Goal: Task Accomplishment & Management: Complete application form

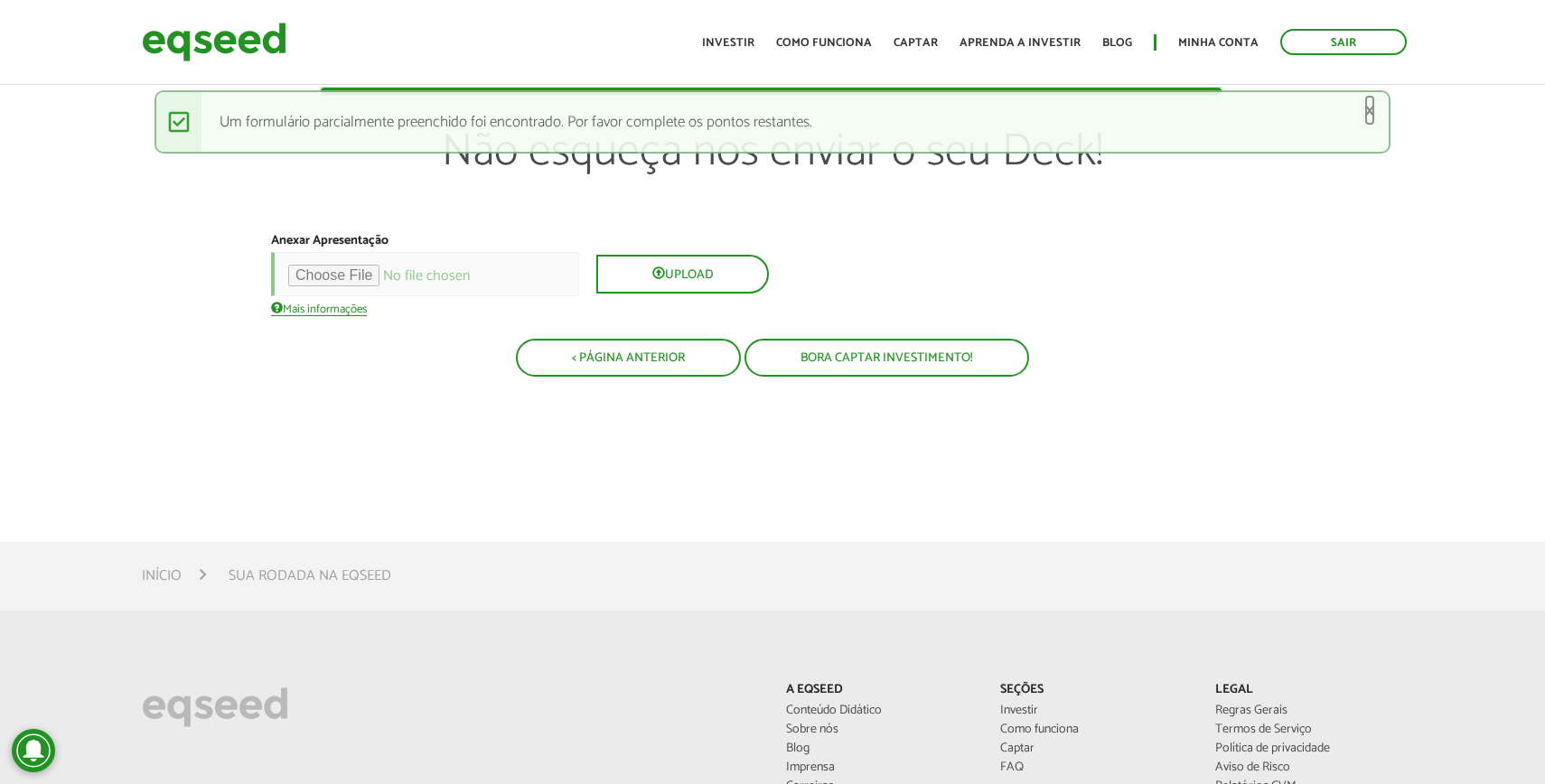
click at [1373, 116] on link "×" at bounding box center [1369, 110] width 11 height 19
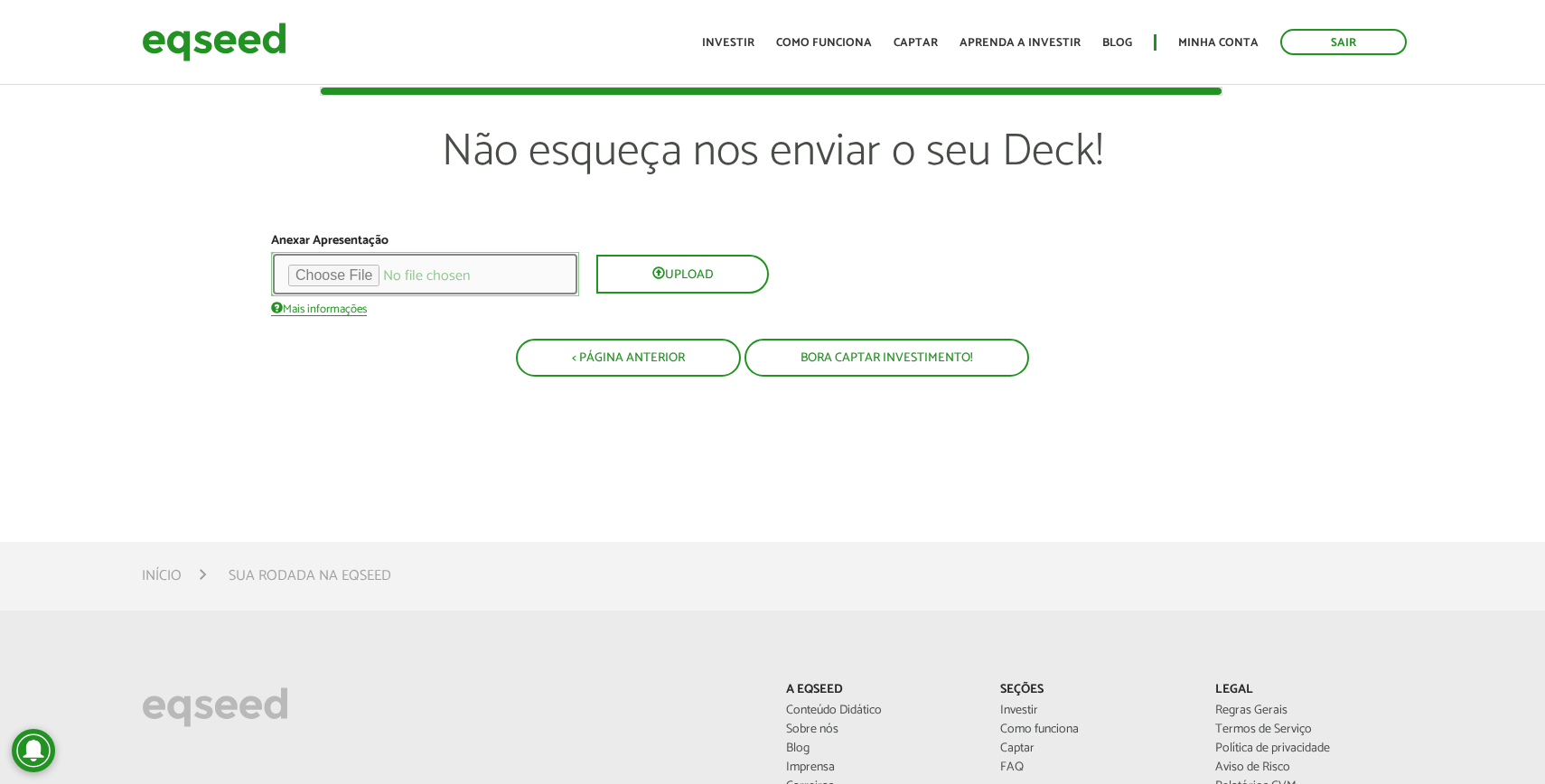
click at [346, 272] on input "file" at bounding box center [425, 274] width 308 height 44
type input "**********"
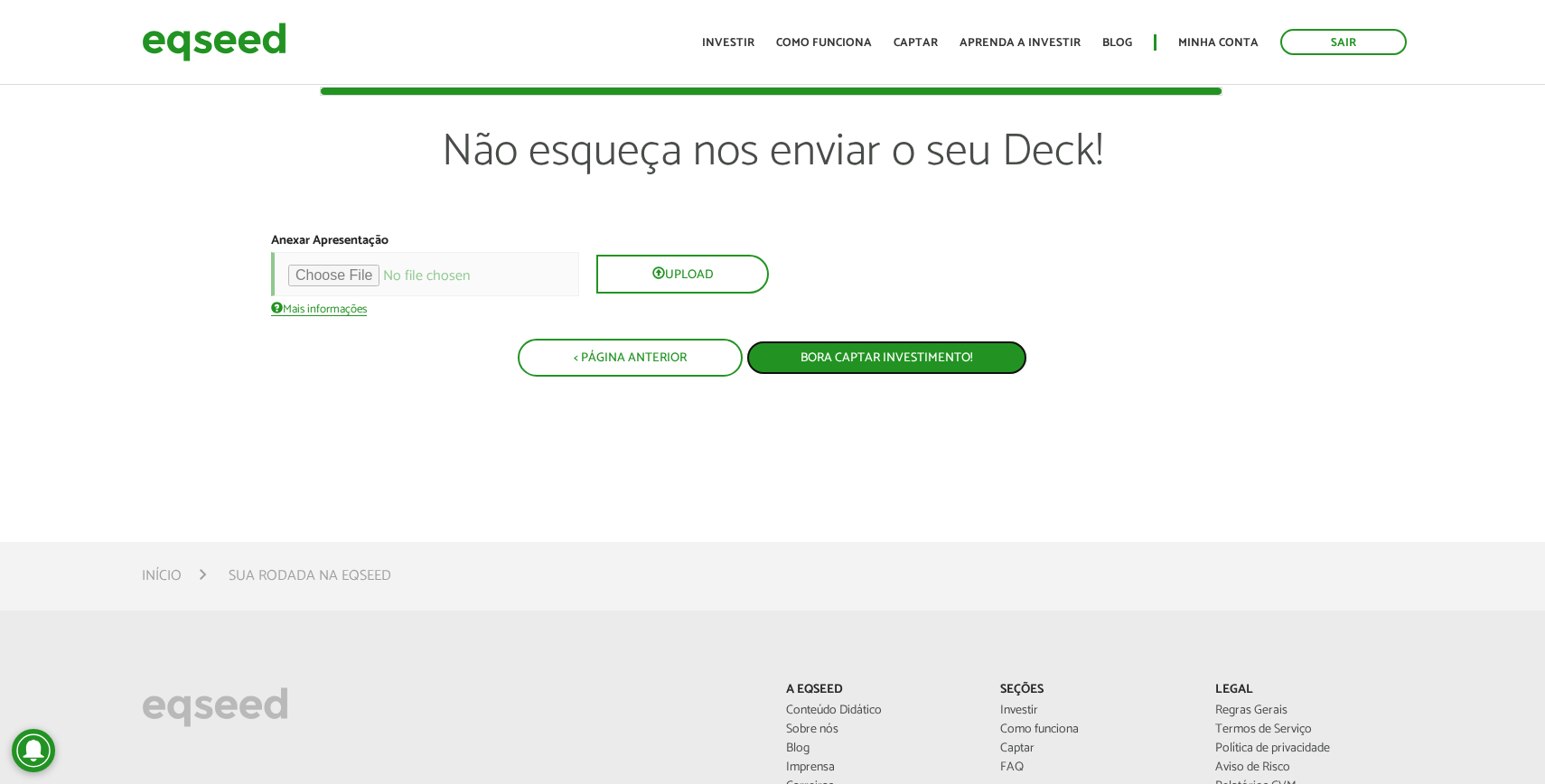
click at [877, 355] on button "Bora captar investimento!" at bounding box center [886, 357] width 281 height 34
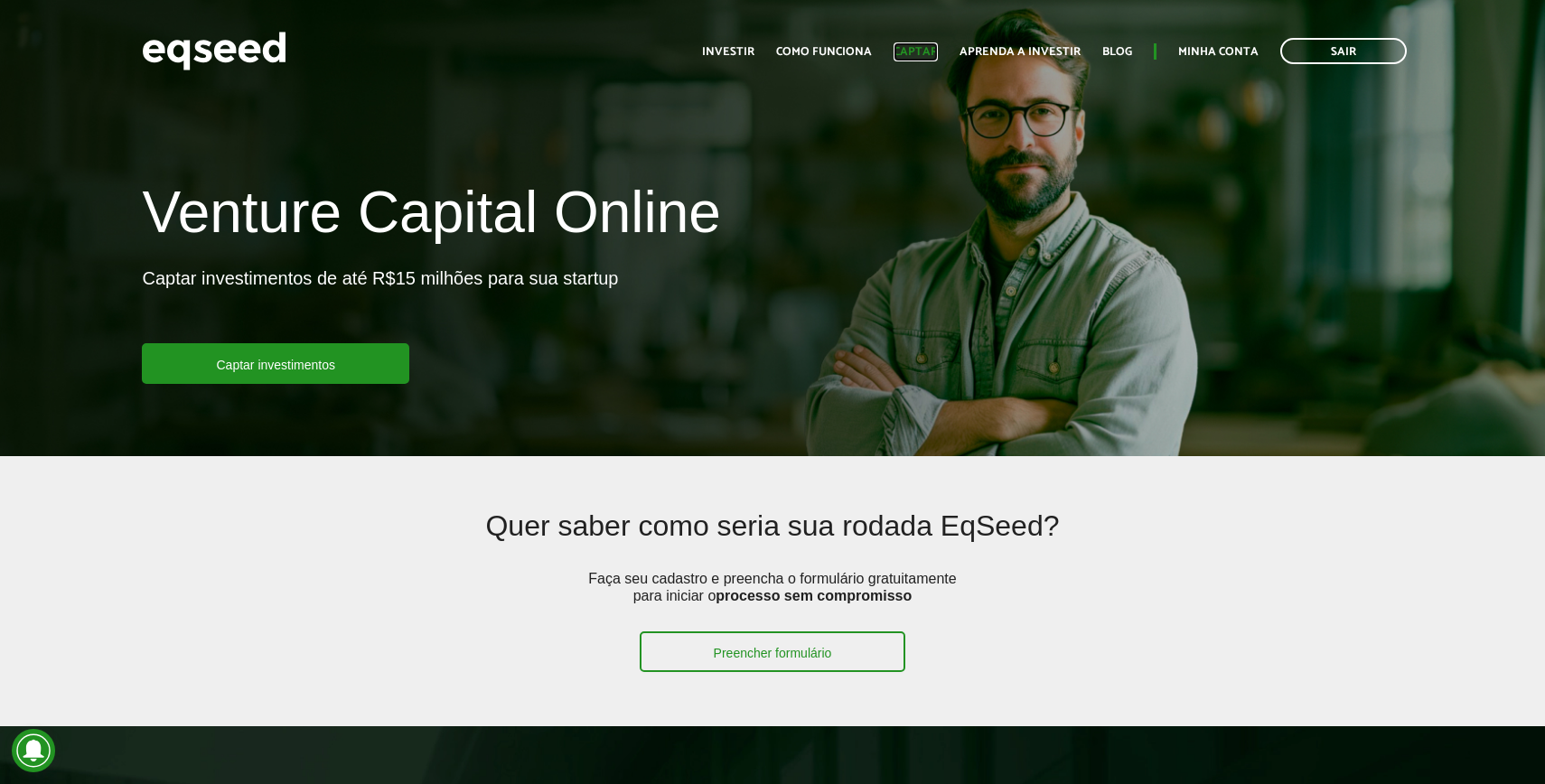
click at [912, 57] on link "Captar" at bounding box center [915, 52] width 44 height 12
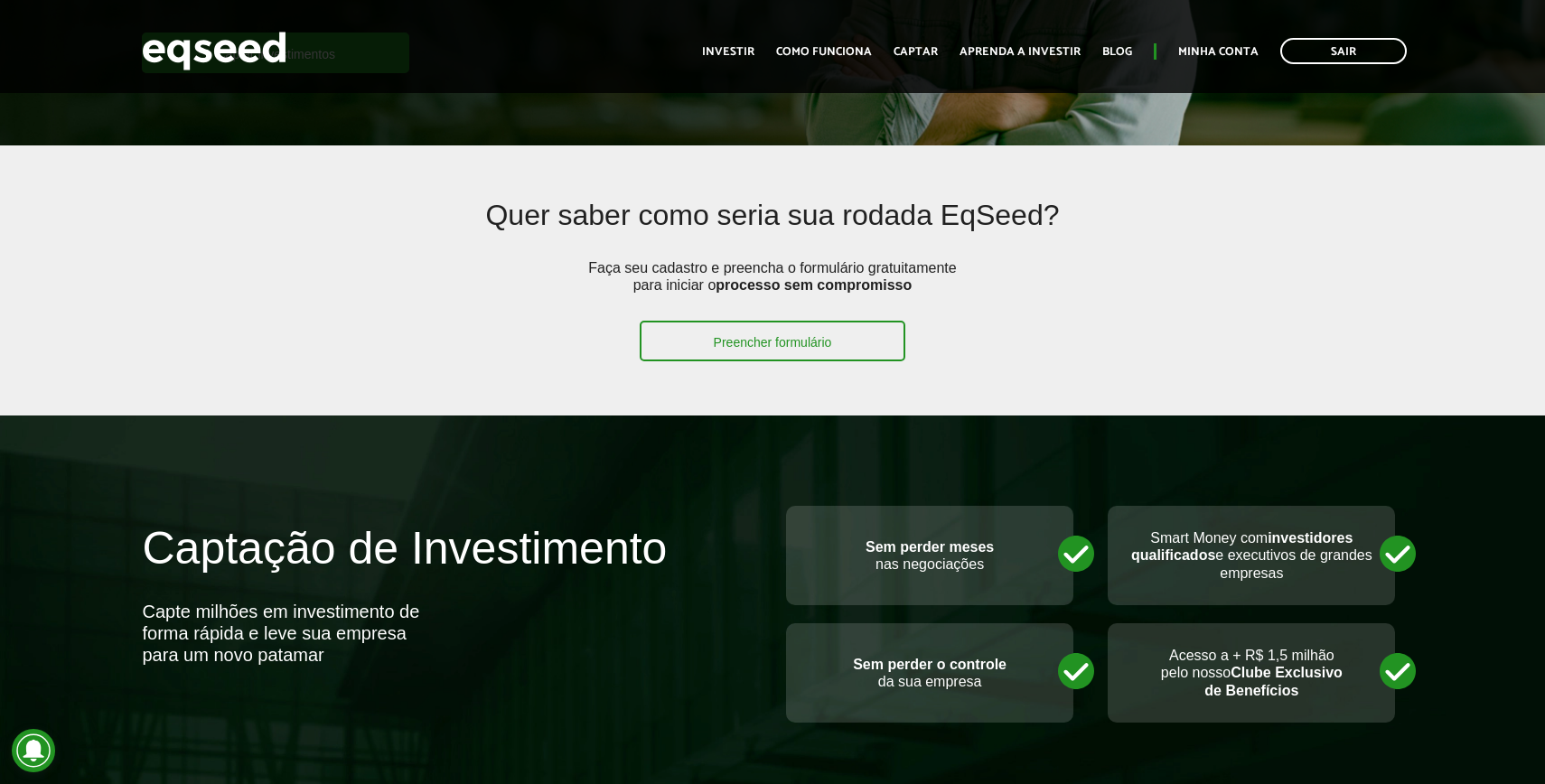
scroll to position [477, 0]
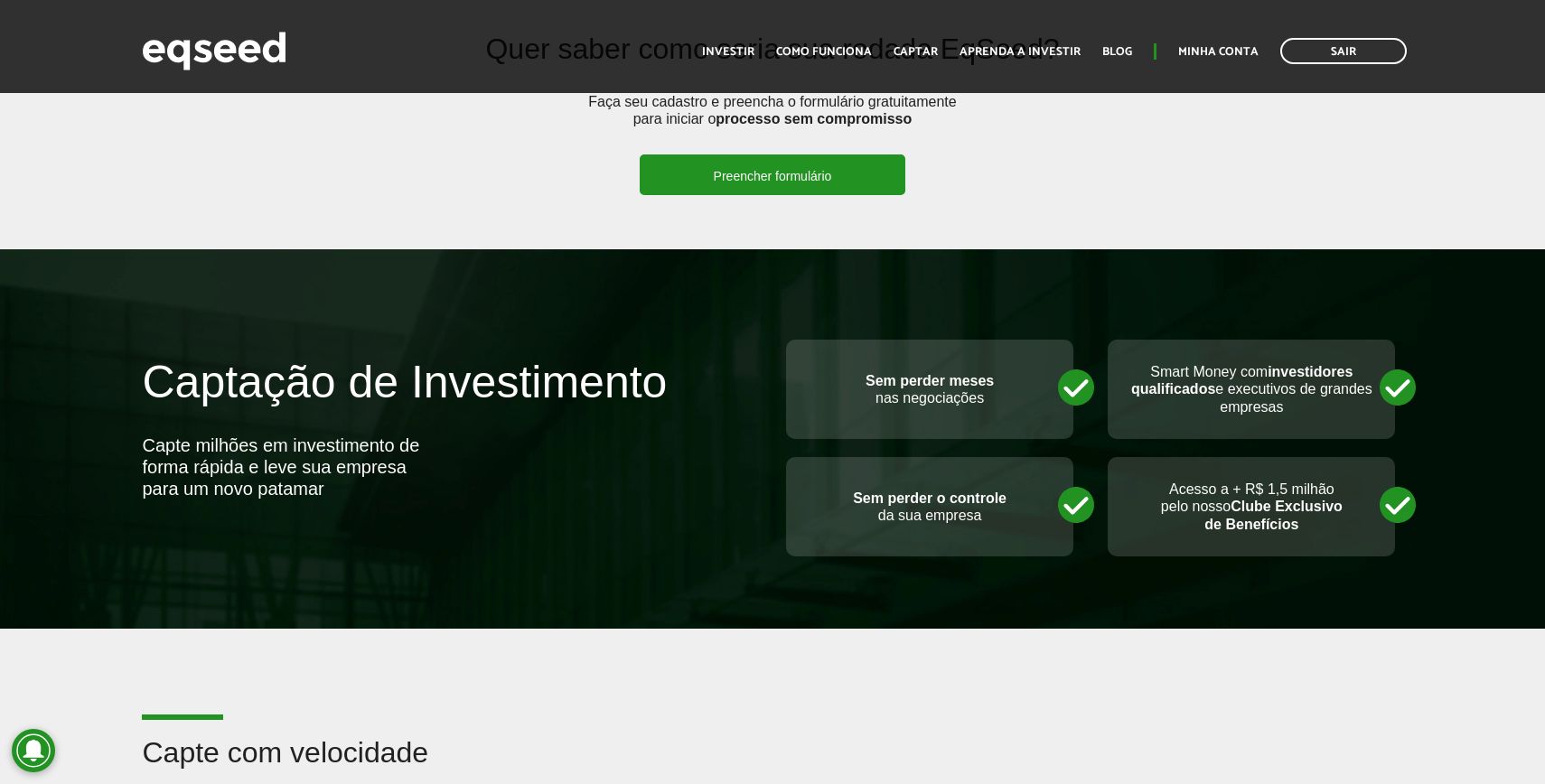
click at [726, 168] on link "Preencher formulário" at bounding box center [773, 174] width 267 height 40
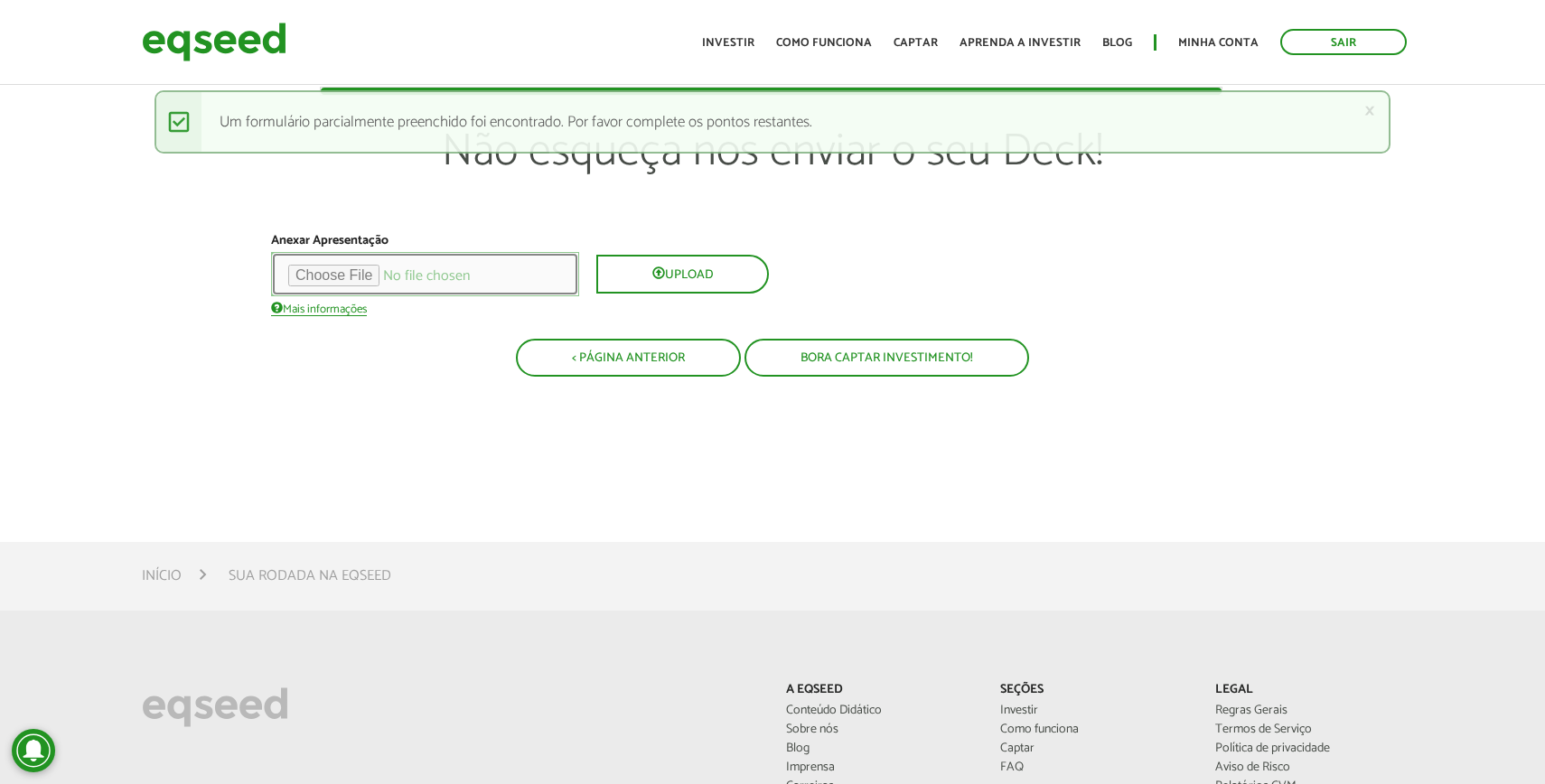
click at [386, 277] on input "file" at bounding box center [425, 274] width 308 height 44
click at [1366, 114] on link "×" at bounding box center [1369, 110] width 11 height 19
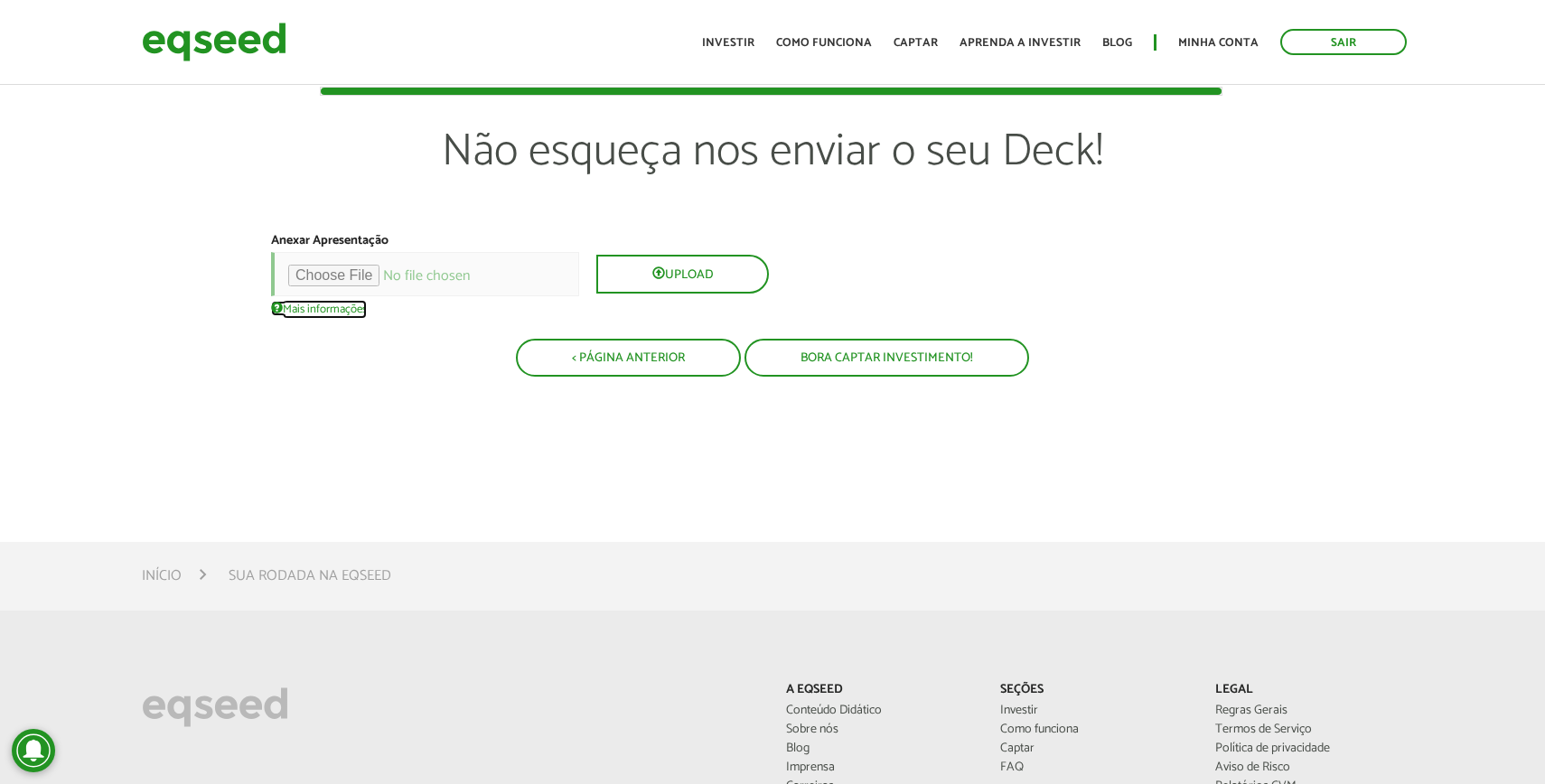
click at [355, 312] on link "Mais informações" at bounding box center [319, 309] width 96 height 16
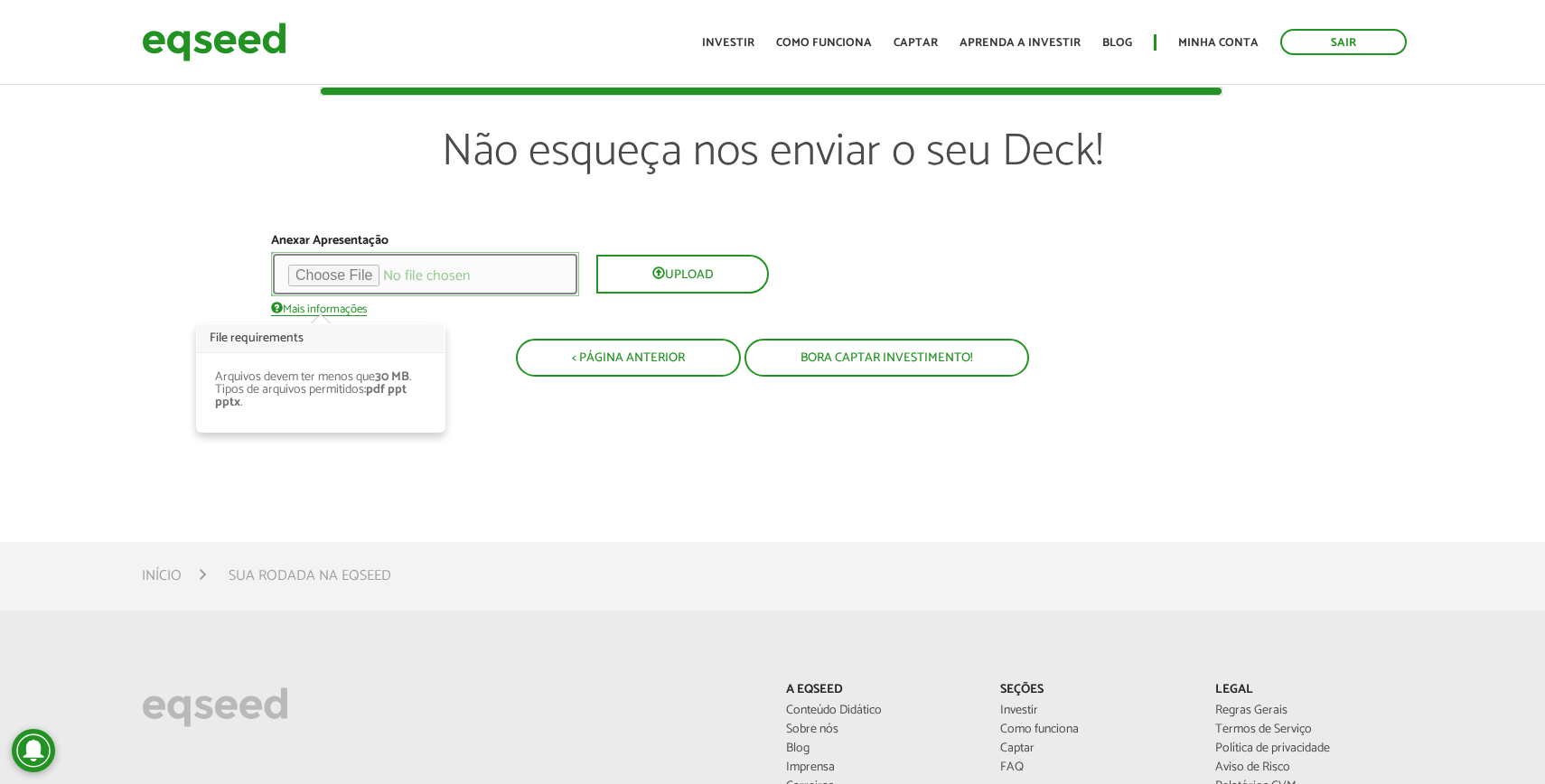
click at [381, 272] on input "file" at bounding box center [425, 274] width 308 height 44
type input "**********"
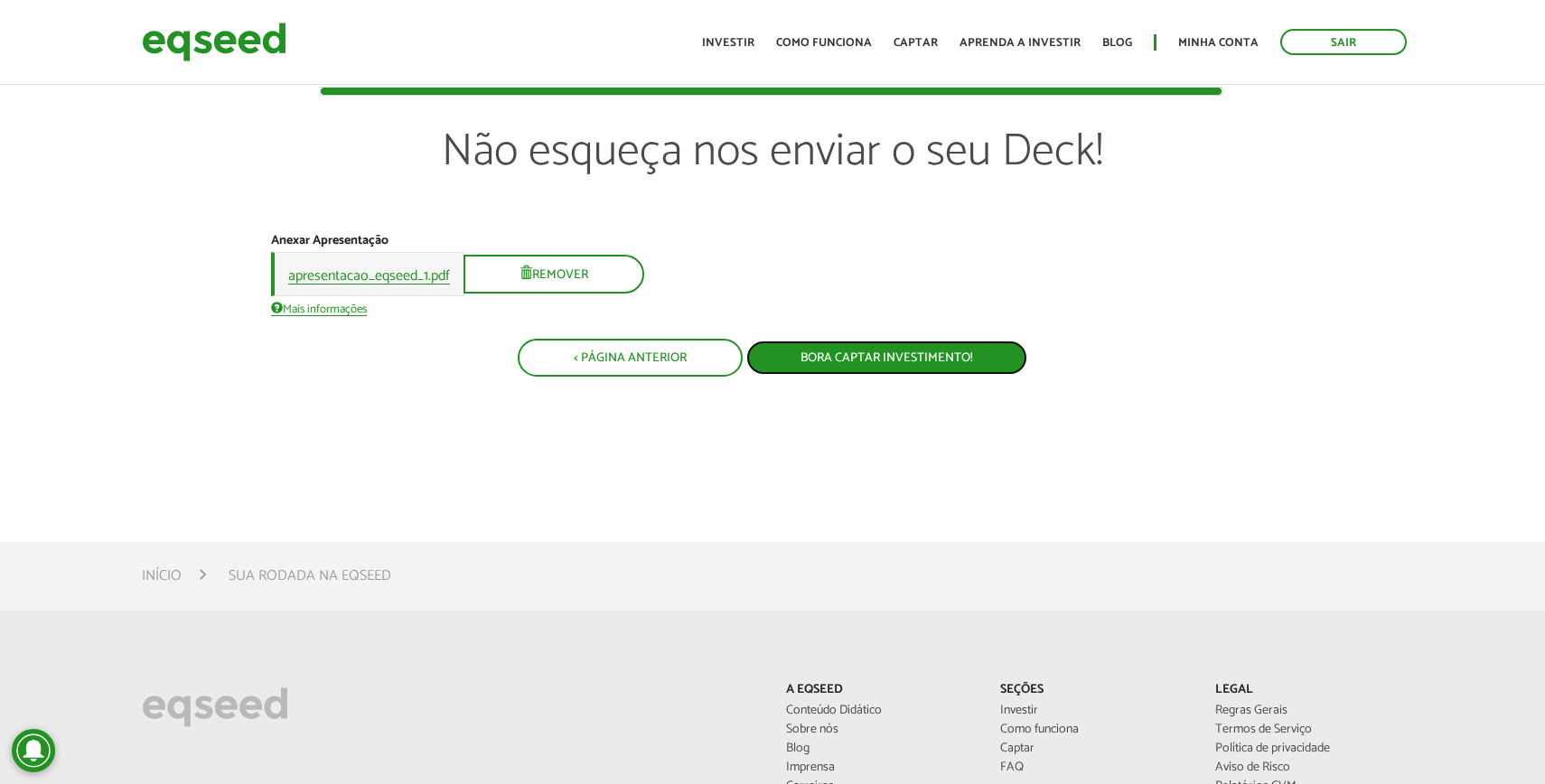
click at [879, 359] on button "Bora captar investimento!" at bounding box center [886, 357] width 281 height 34
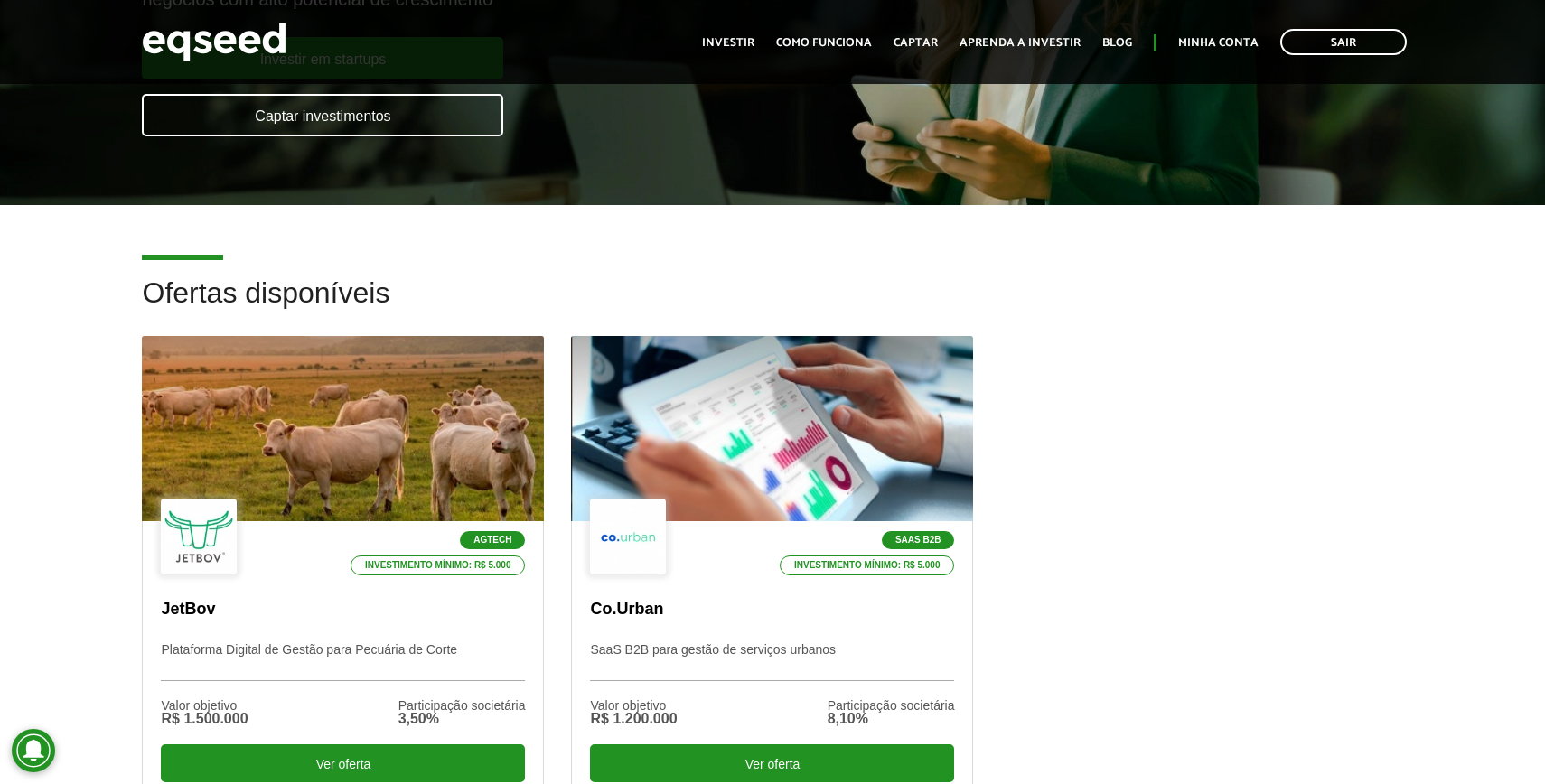
scroll to position [438, 0]
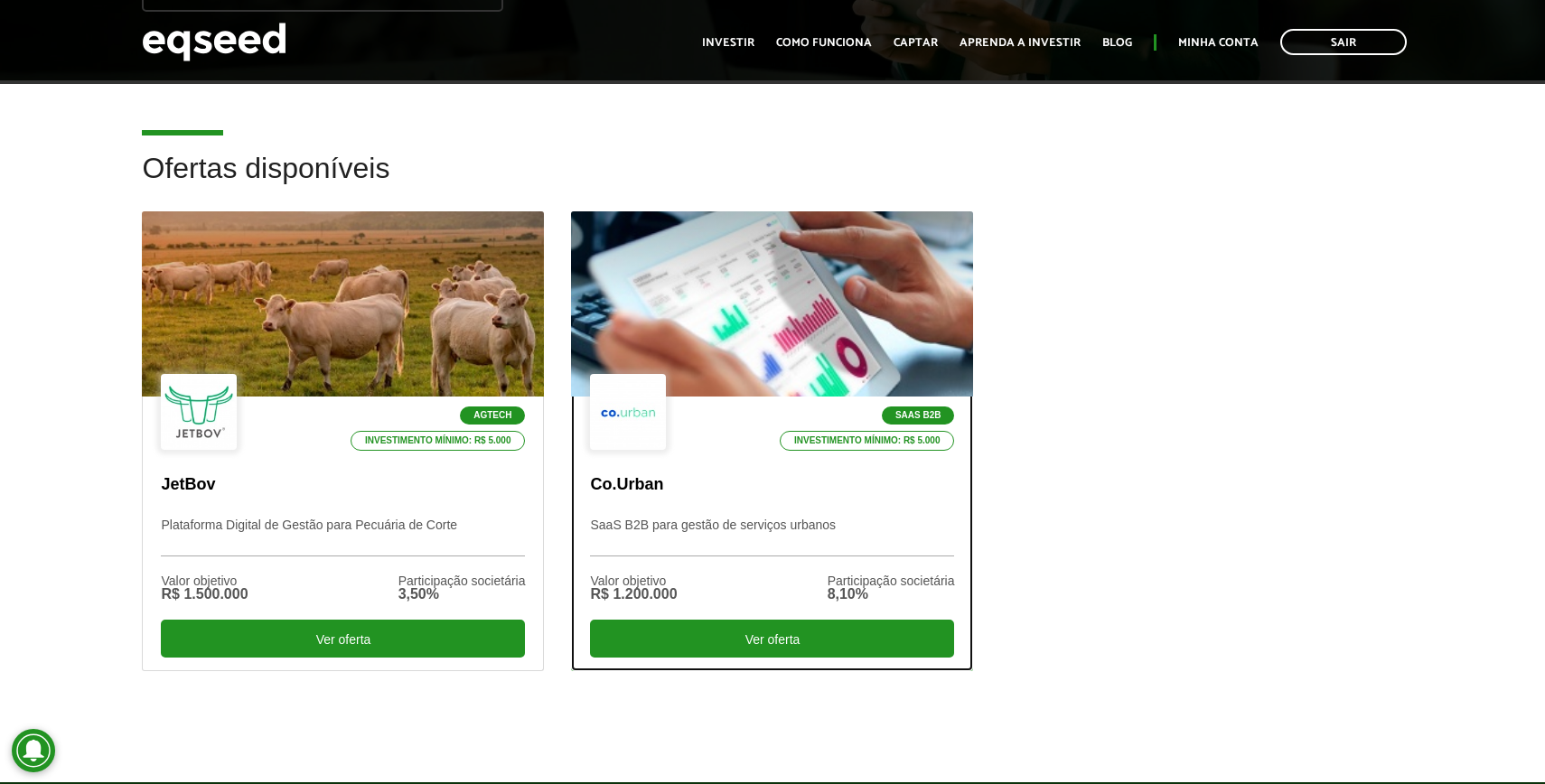
click at [794, 307] on div at bounding box center [772, 304] width 483 height 222
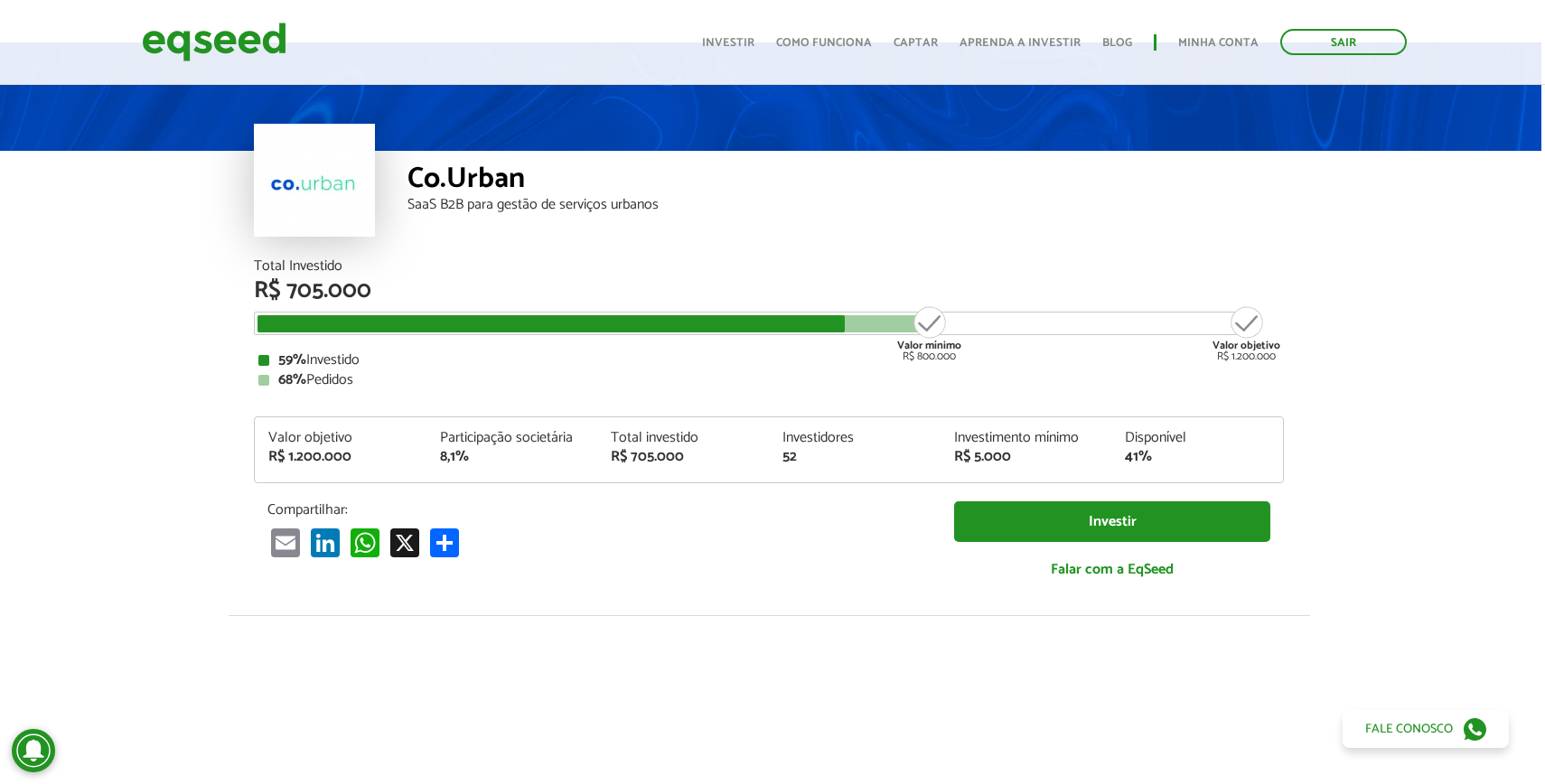
scroll to position [0, 4]
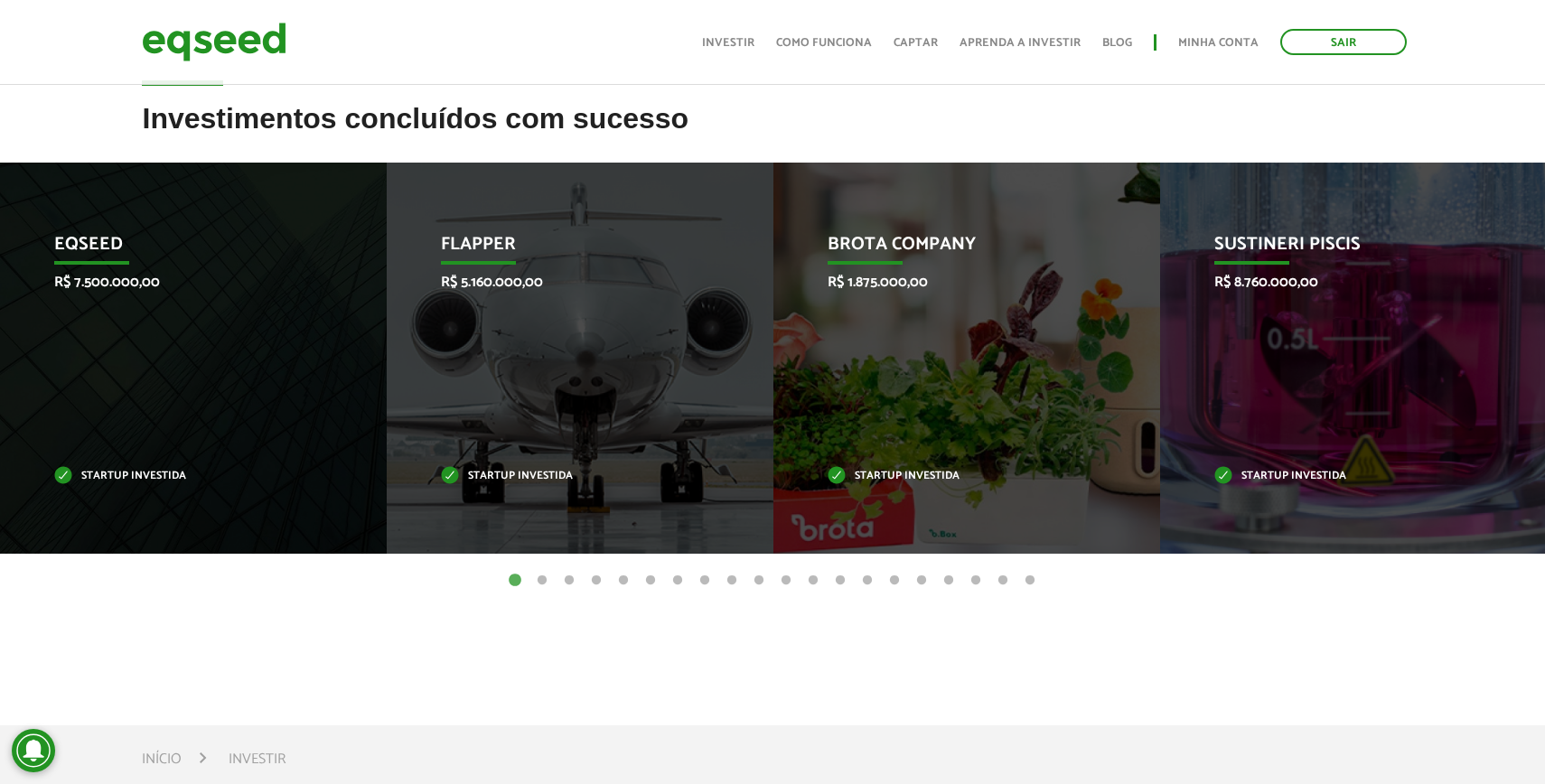
scroll to position [695, 0]
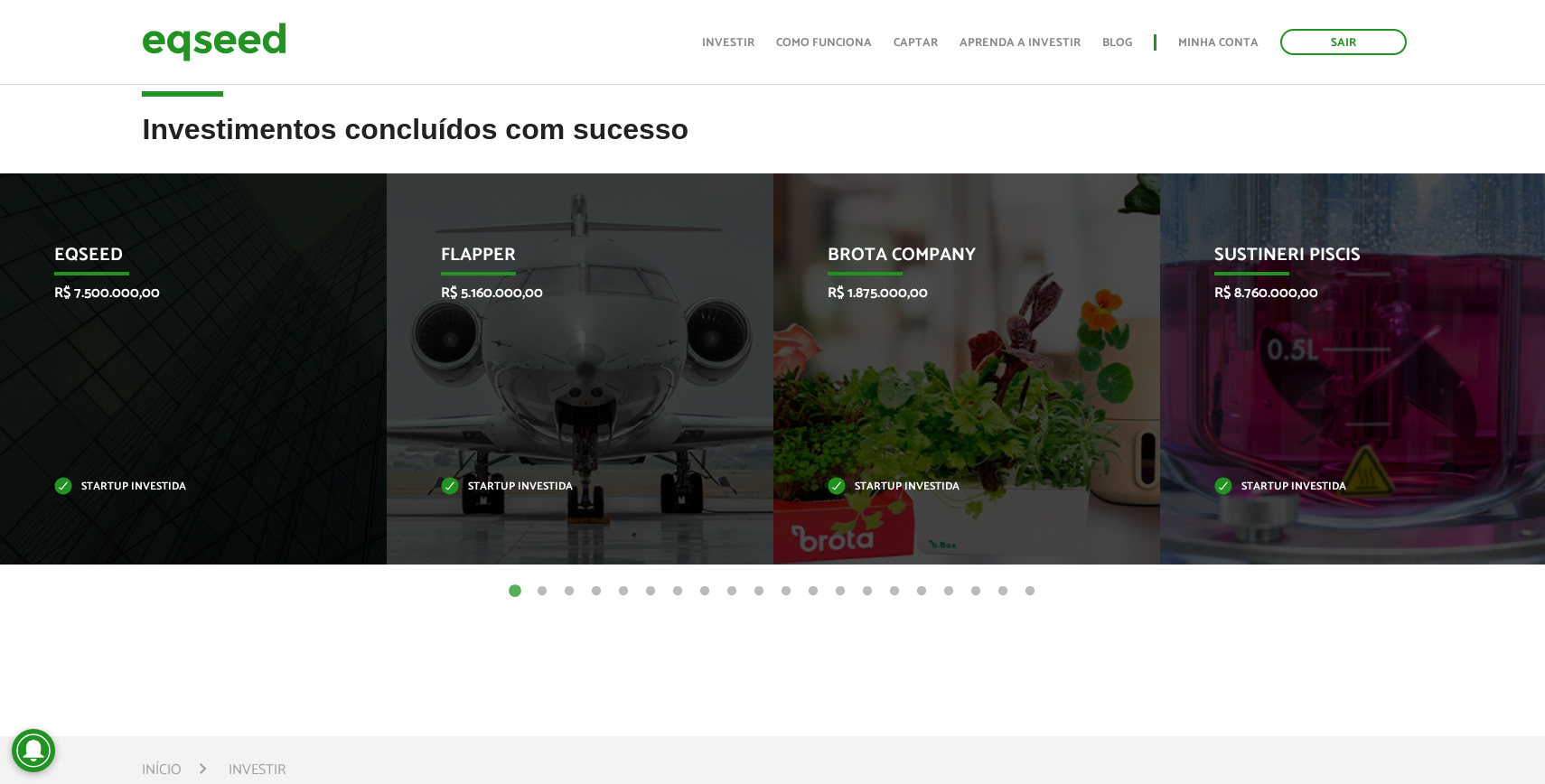
click at [540, 592] on button "2" at bounding box center [542, 592] width 18 height 18
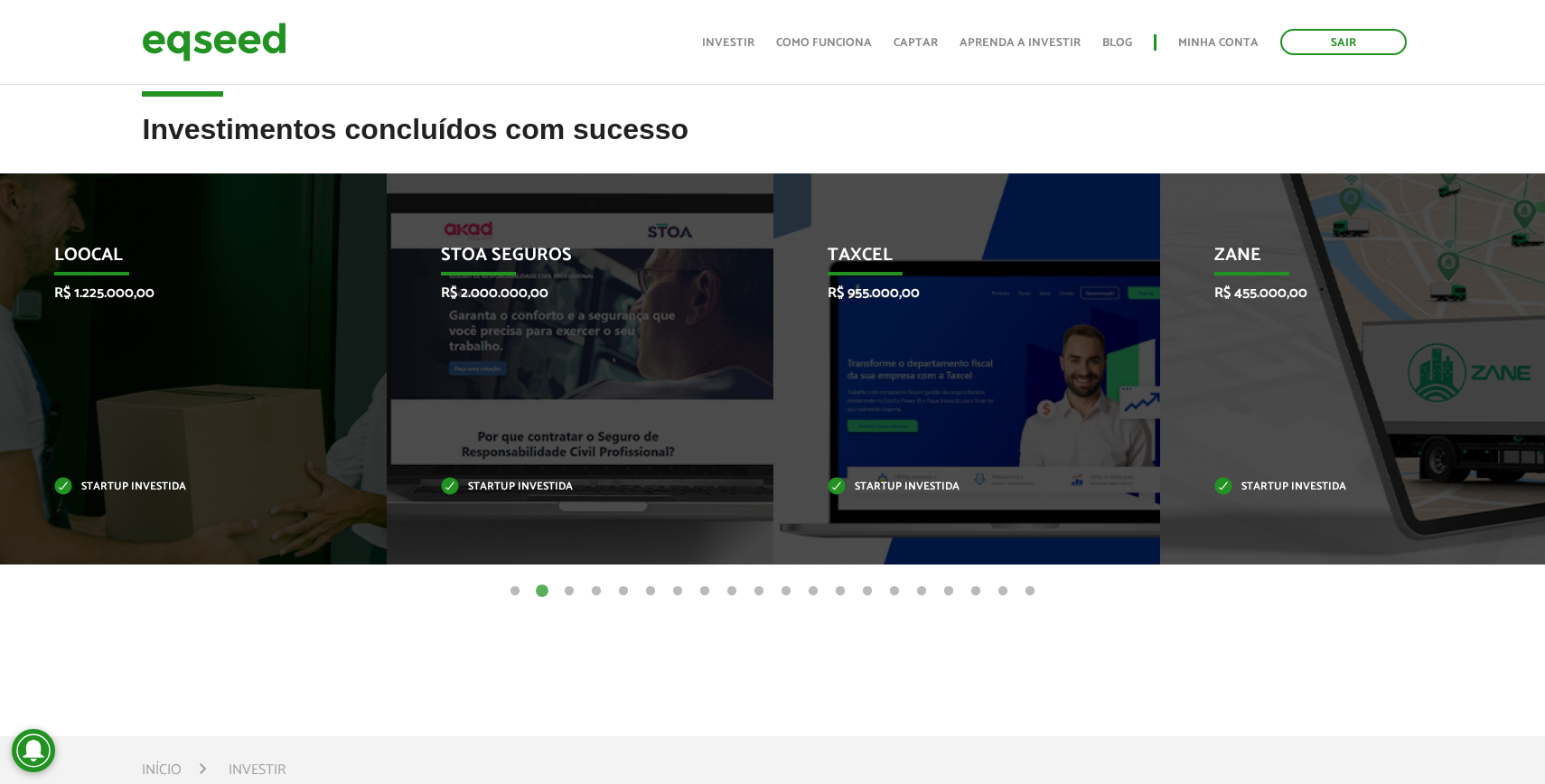
click at [513, 590] on button "1" at bounding box center [514, 592] width 18 height 18
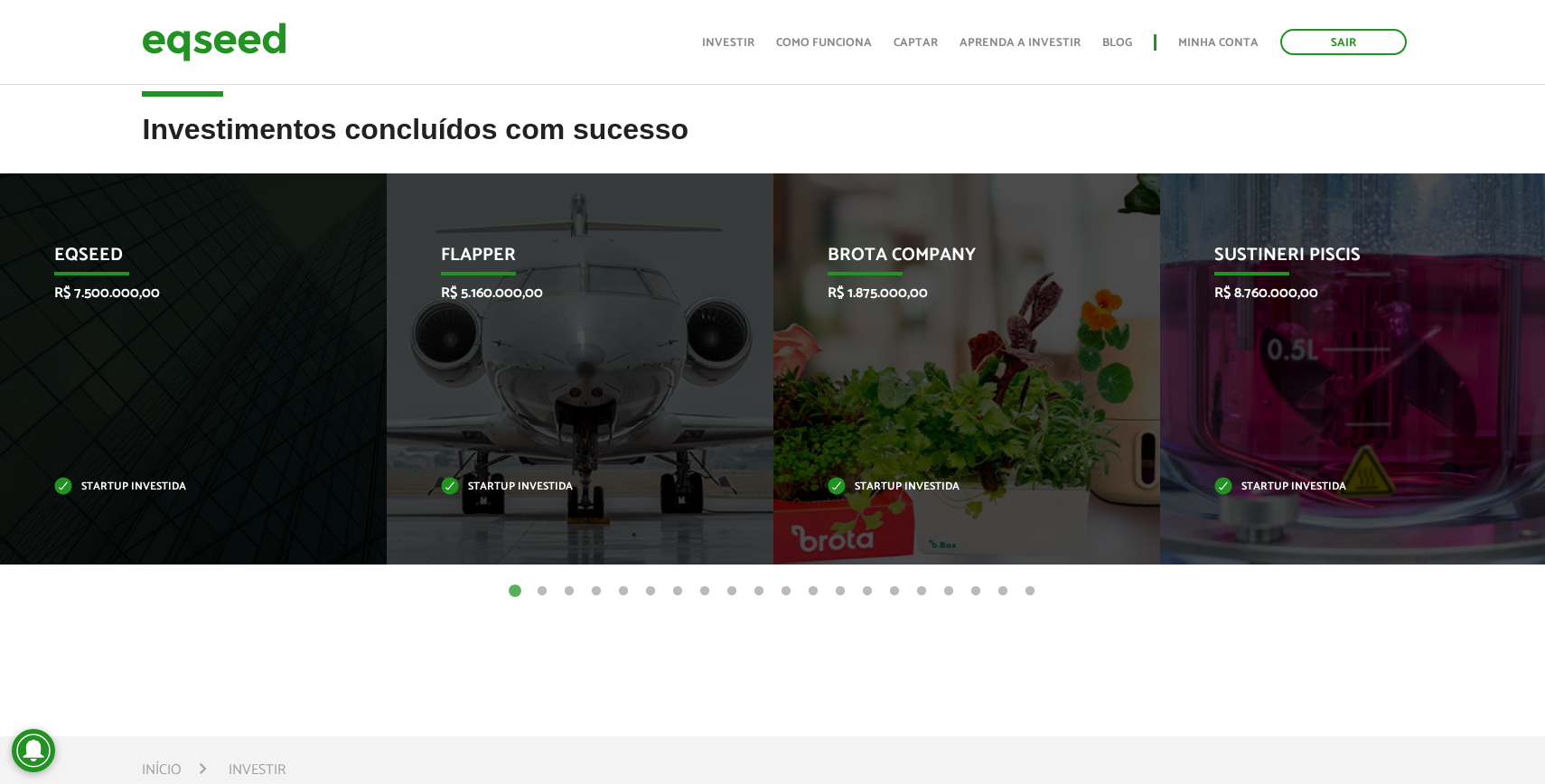
click at [537, 591] on button "2" at bounding box center [542, 592] width 18 height 18
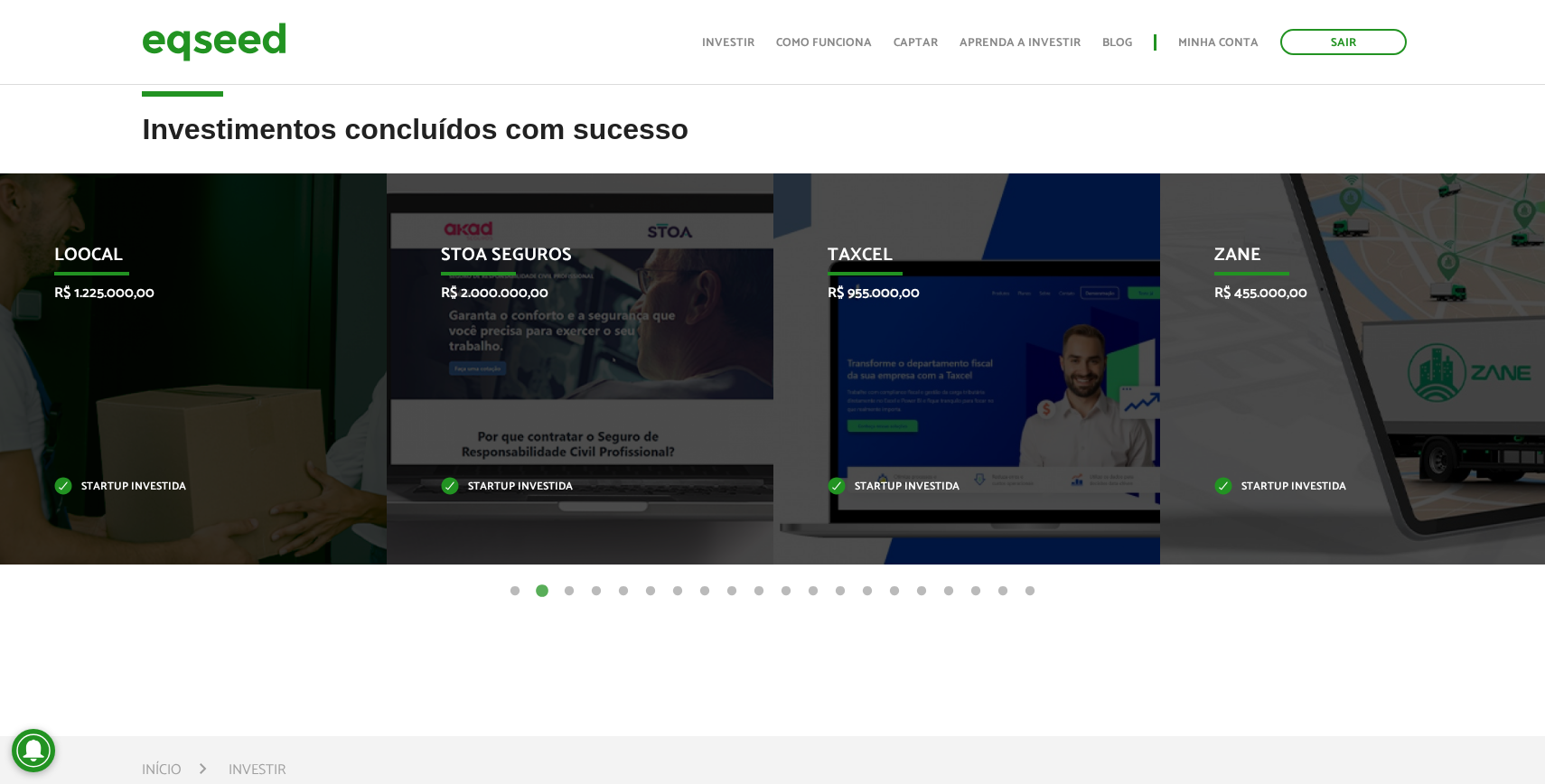
click at [521, 592] on button "1" at bounding box center [514, 592] width 18 height 18
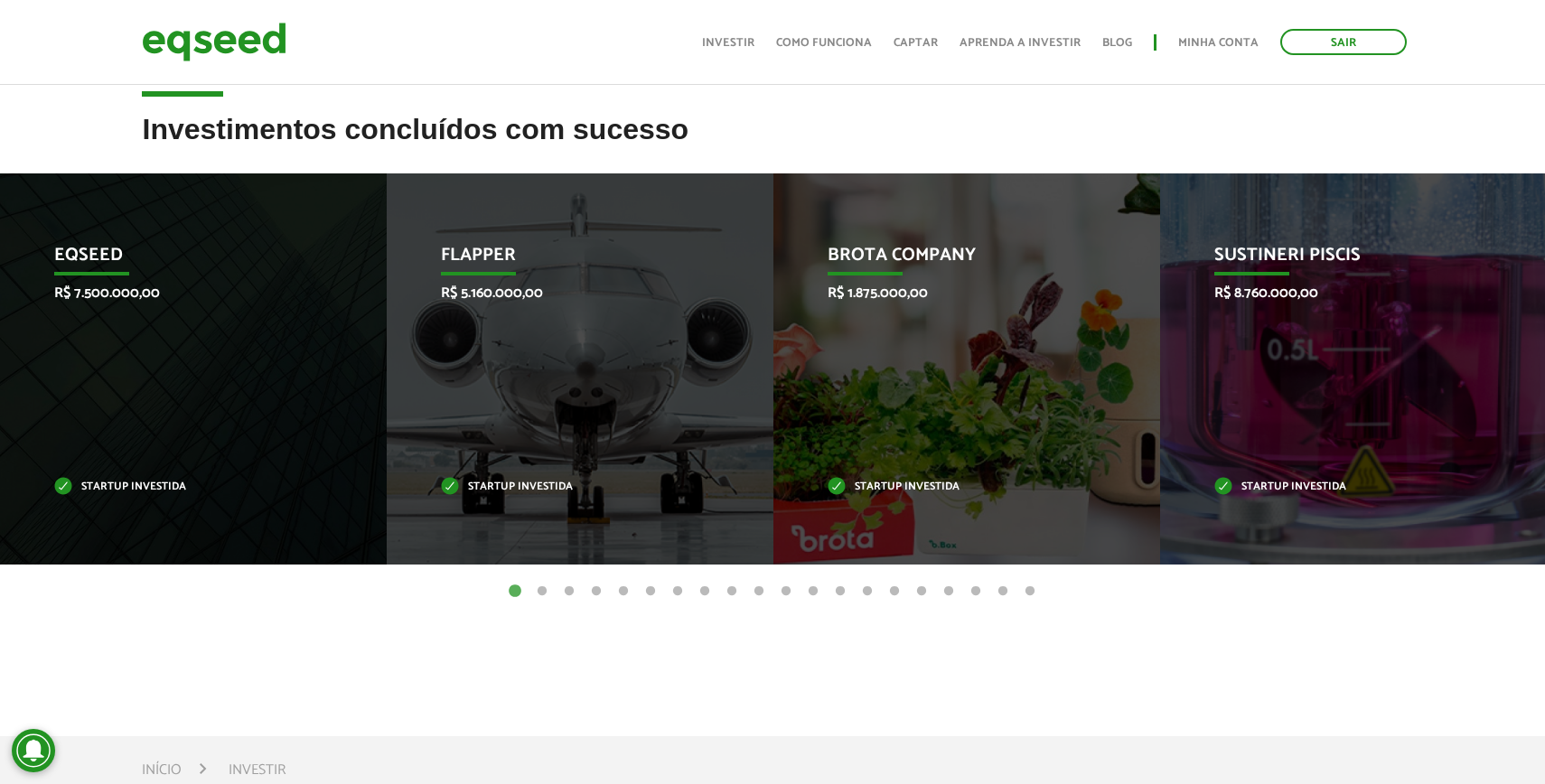
click at [541, 589] on button "2" at bounding box center [542, 592] width 18 height 18
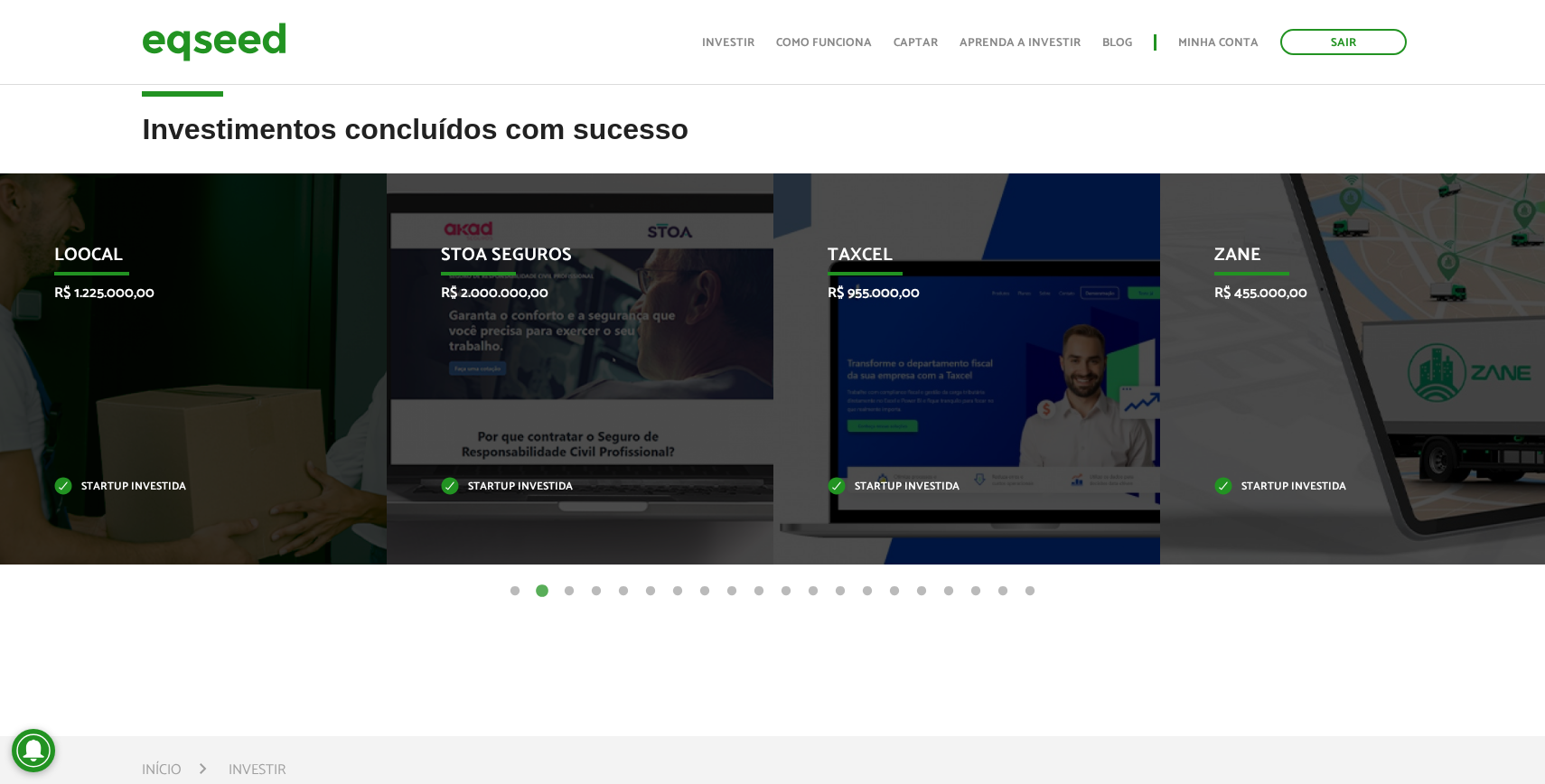
click at [562, 586] on button "3" at bounding box center [569, 592] width 18 height 18
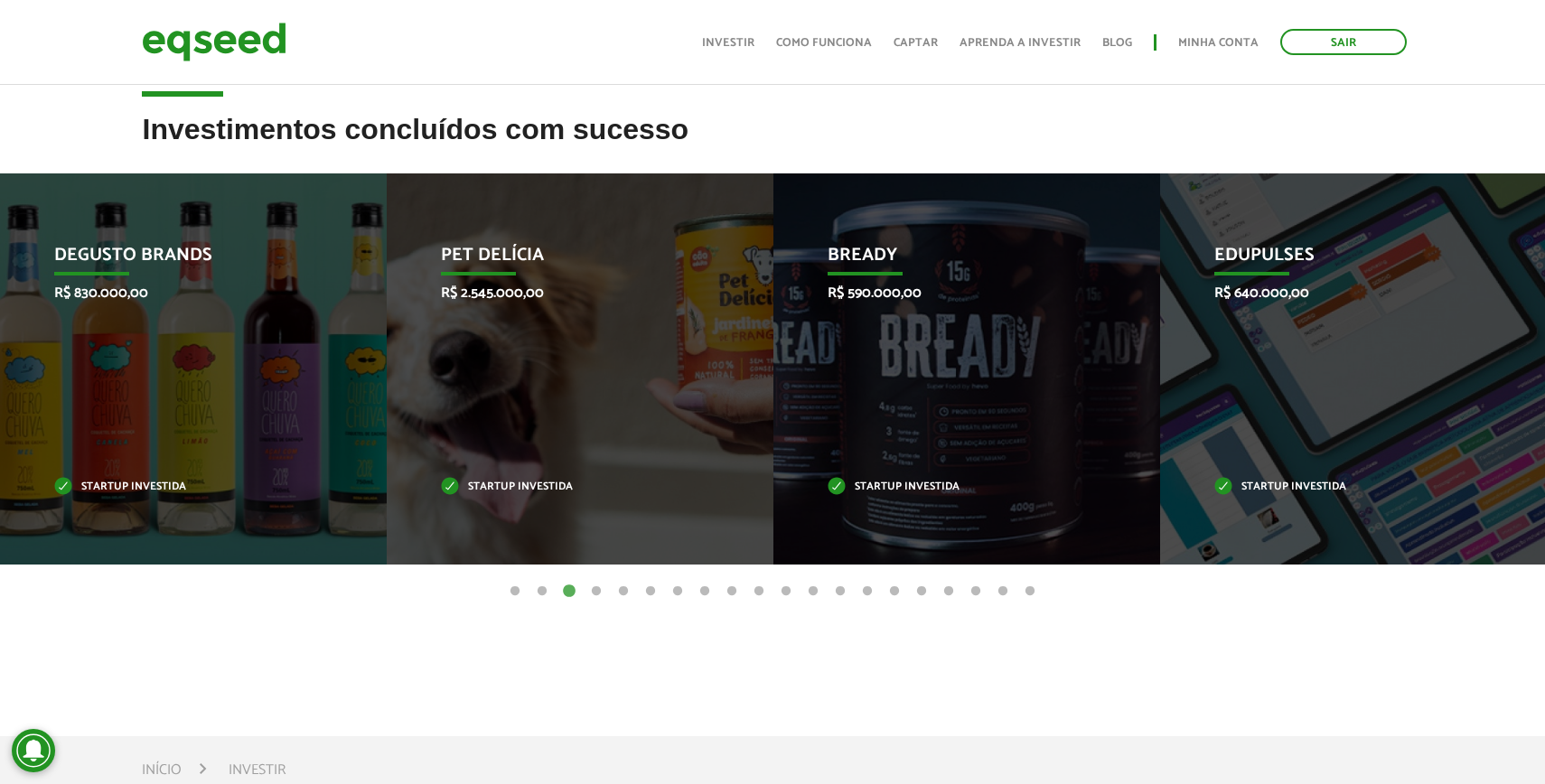
click at [603, 586] on button "4" at bounding box center [596, 592] width 18 height 18
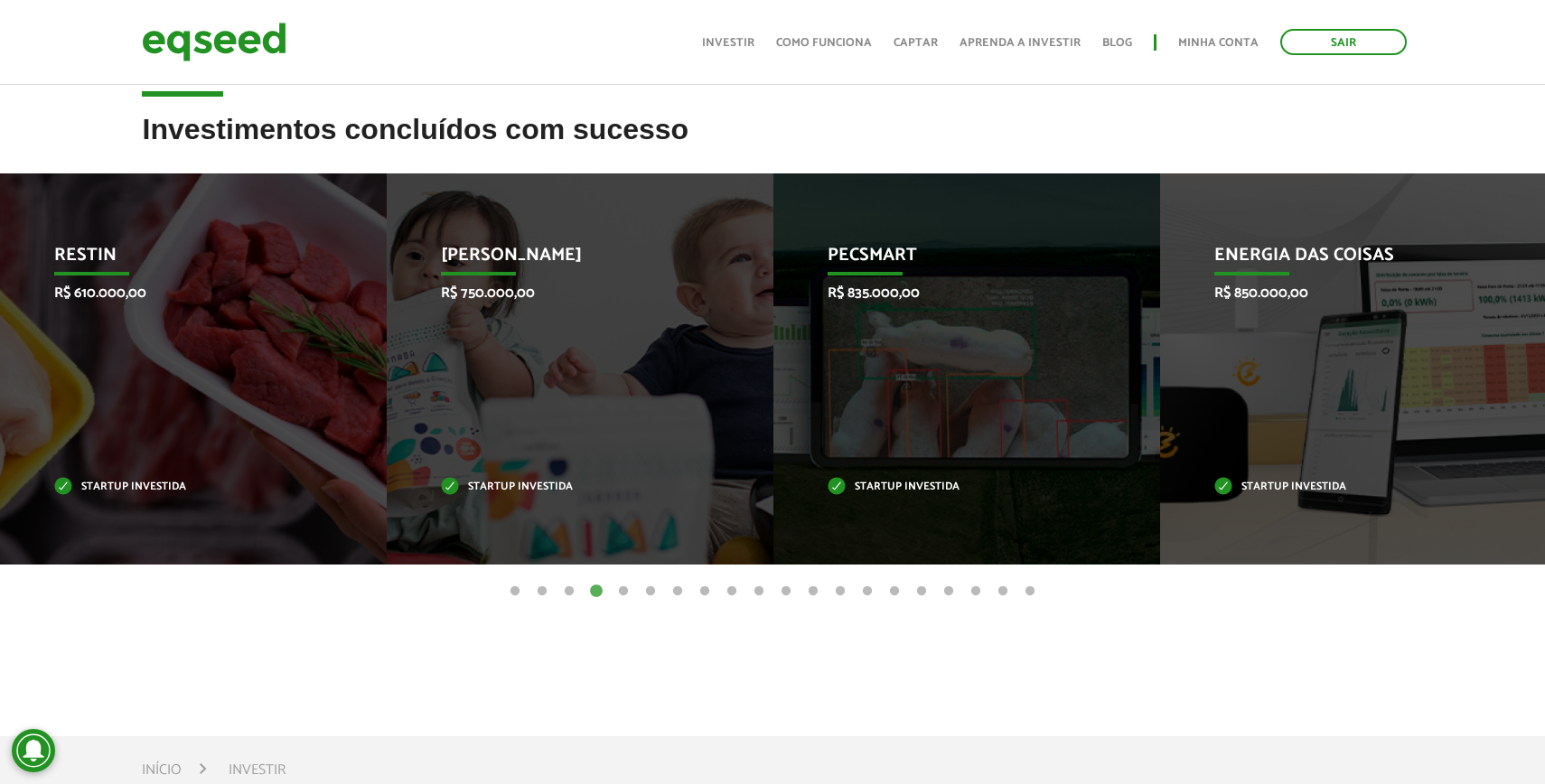
click at [629, 589] on button "5" at bounding box center [623, 592] width 18 height 18
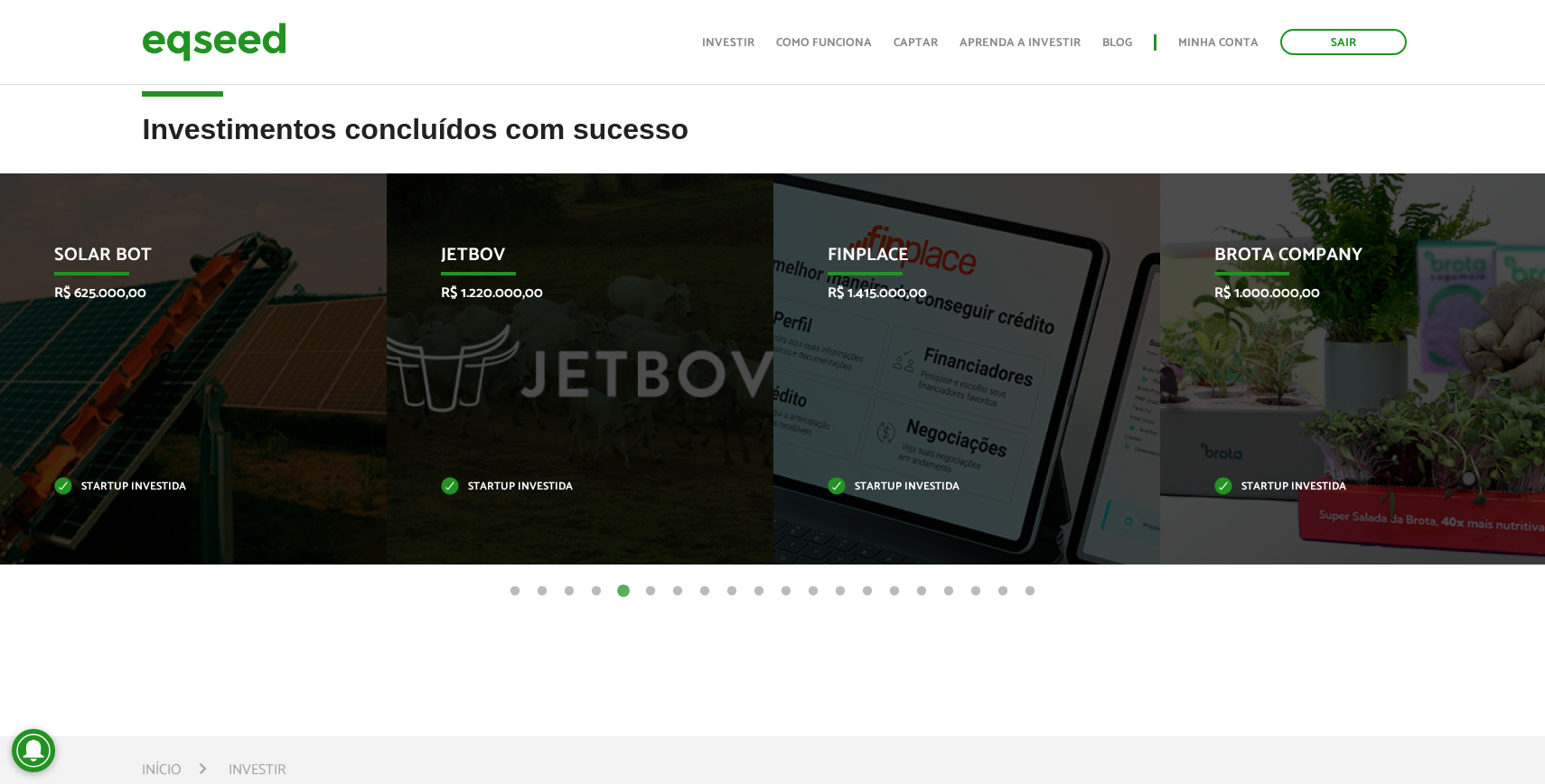
click at [652, 589] on button "6" at bounding box center [651, 592] width 18 height 18
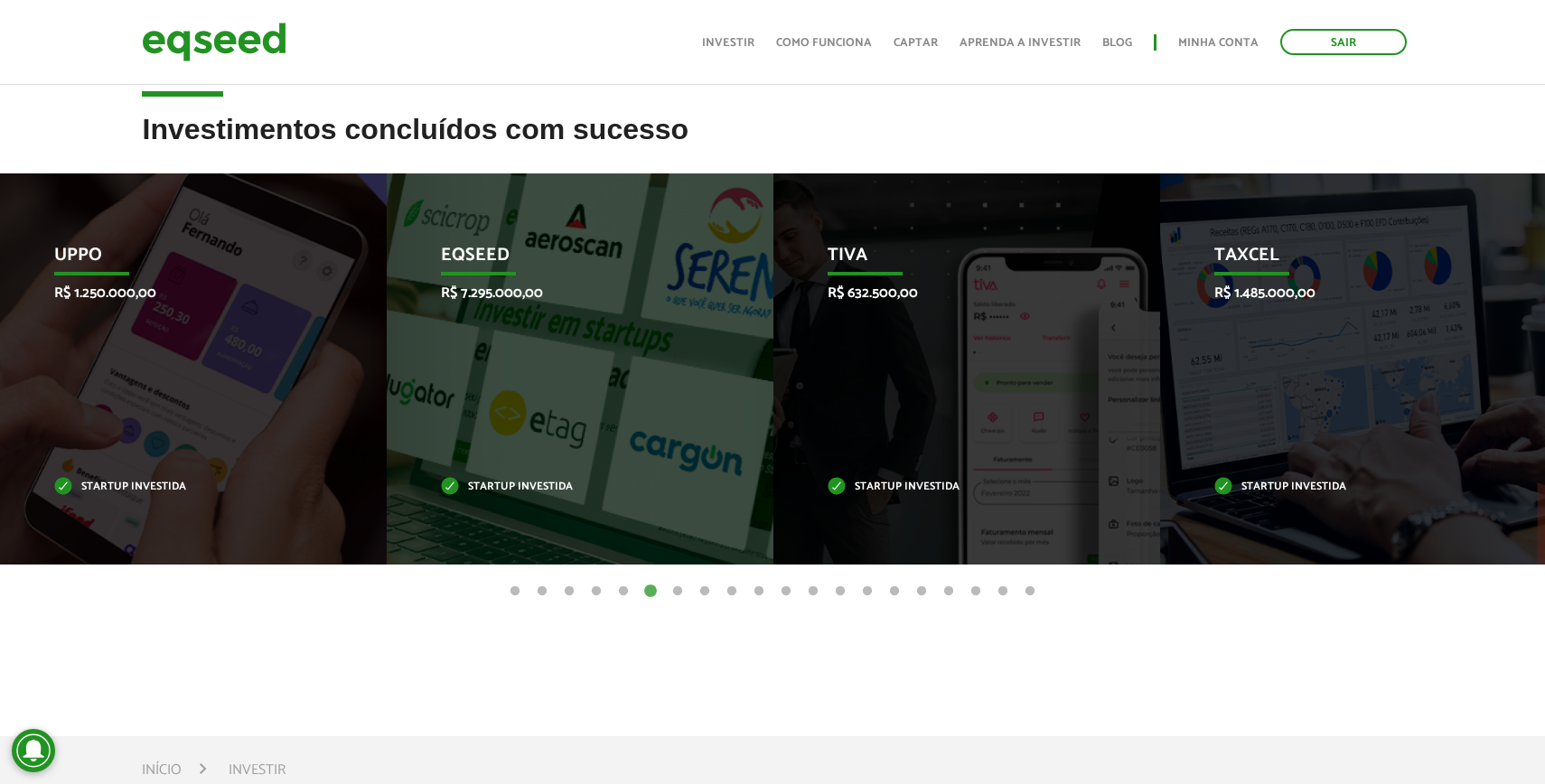
click at [676, 591] on button "7" at bounding box center [677, 592] width 18 height 18
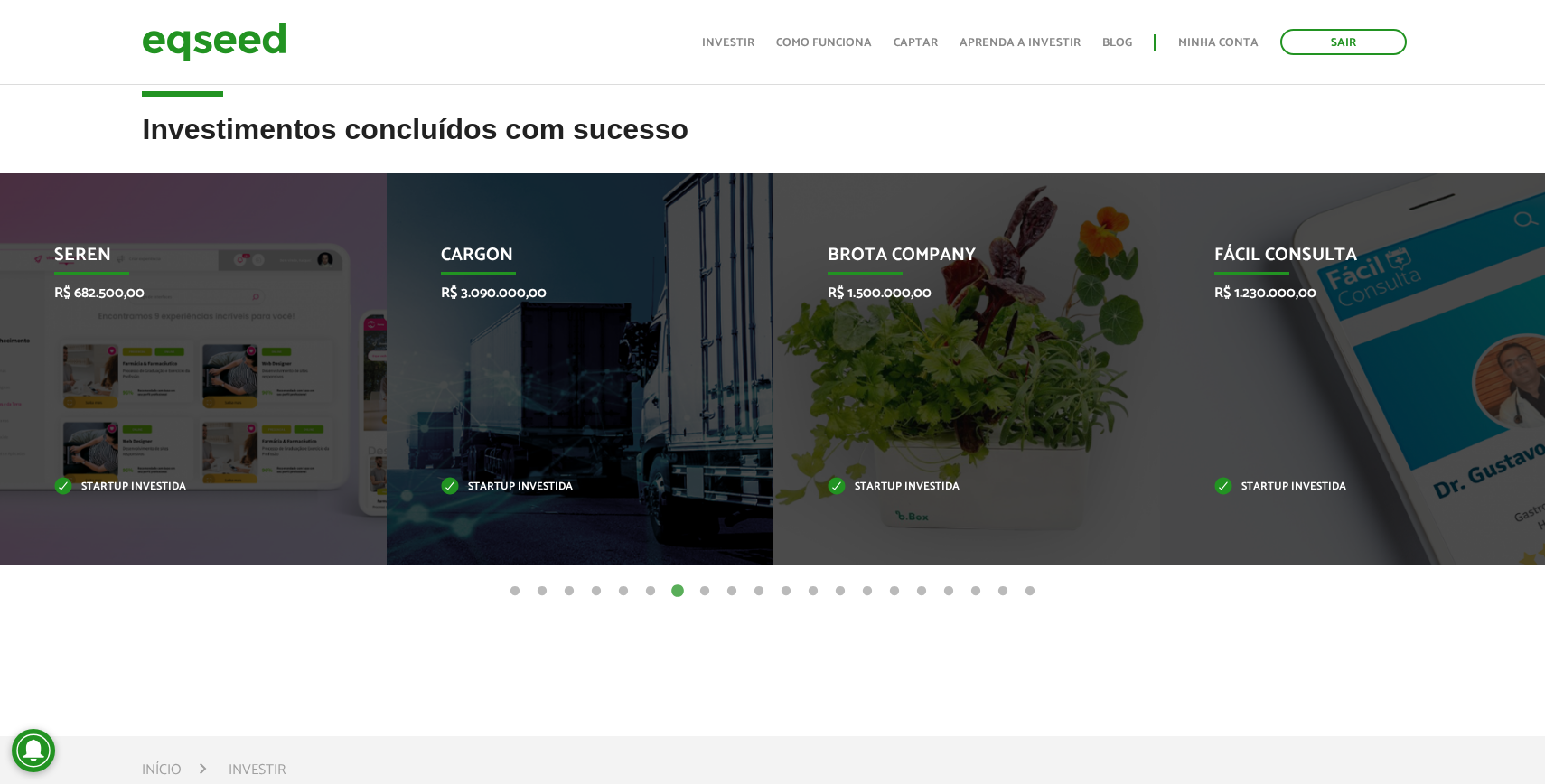
click at [697, 591] on button "8" at bounding box center [705, 592] width 18 height 18
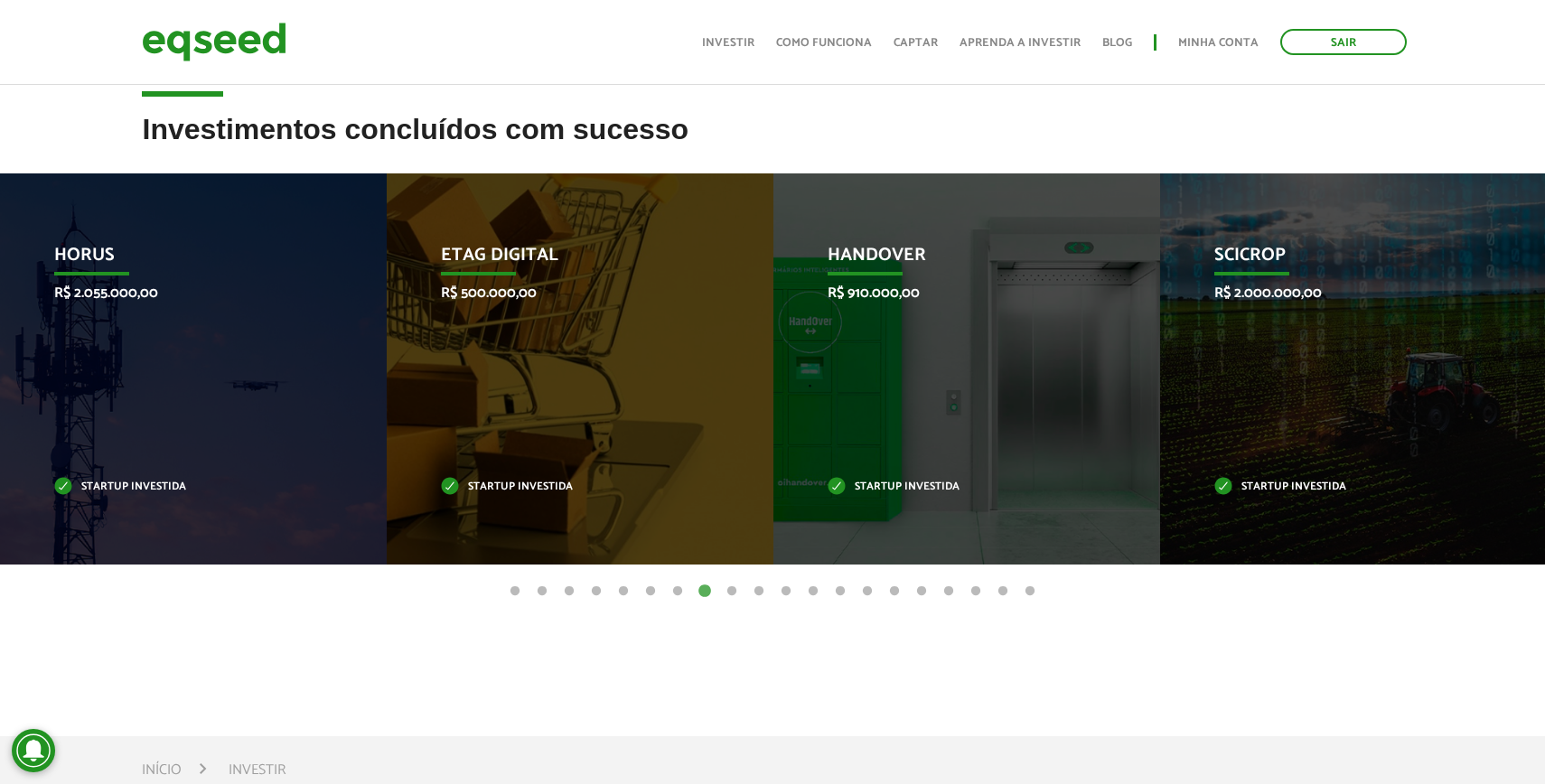
click at [727, 589] on button "9" at bounding box center [731, 592] width 18 height 18
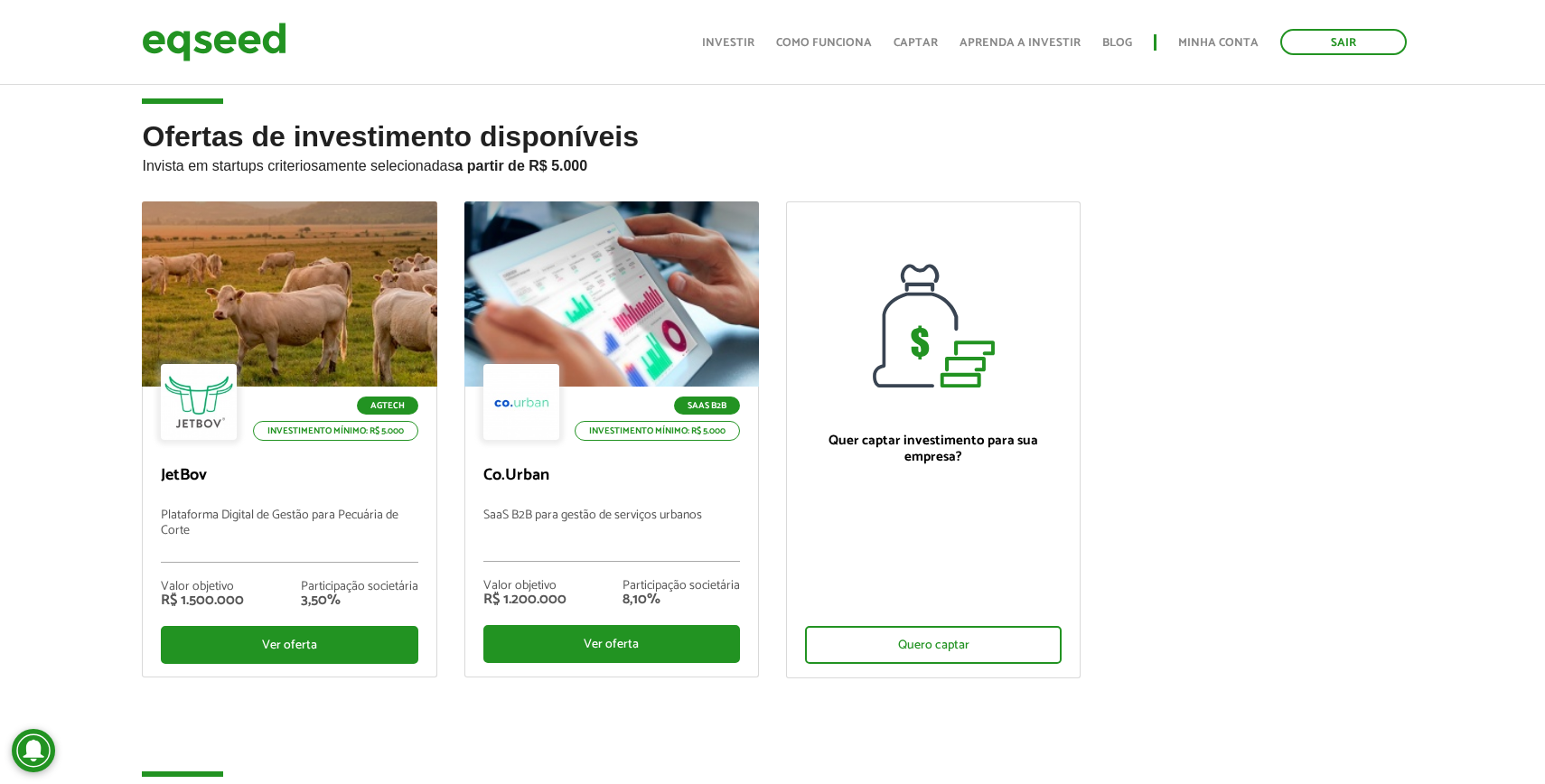
scroll to position [18, 0]
